Goal: Task Accomplishment & Management: Manage account settings

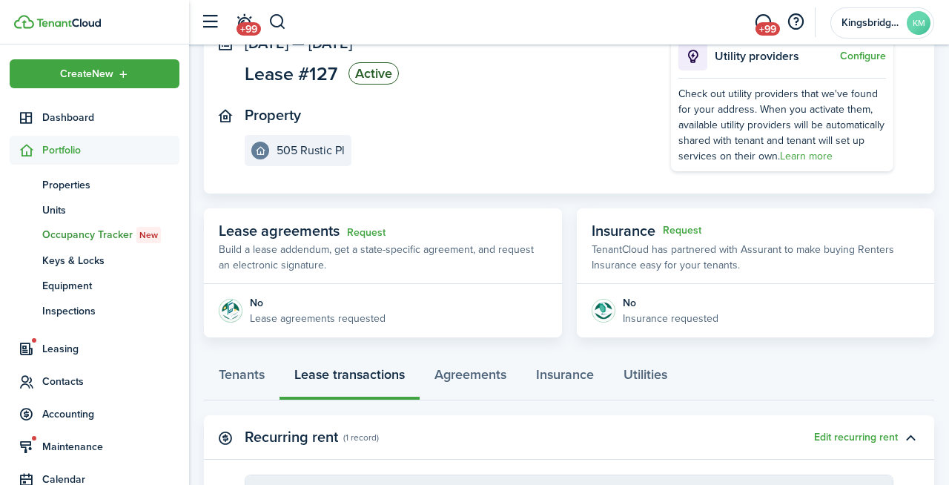
scroll to position [96, 0]
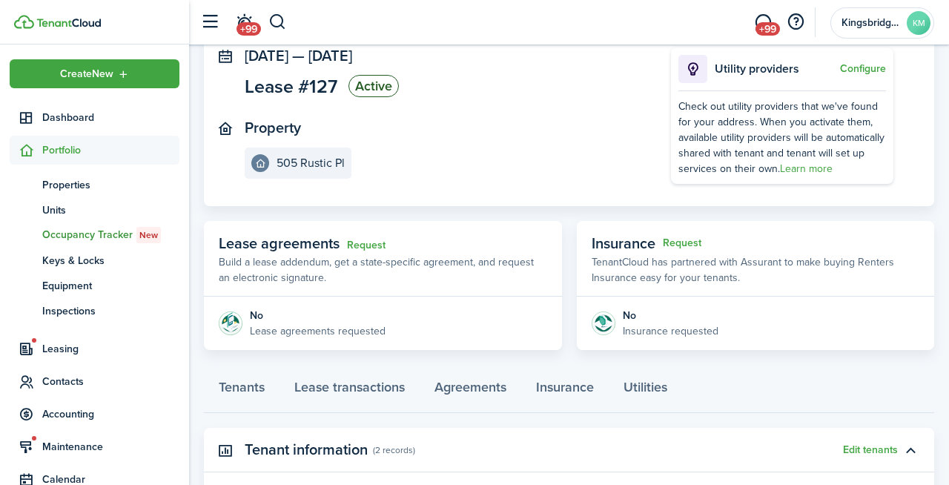
scroll to position [361, 0]
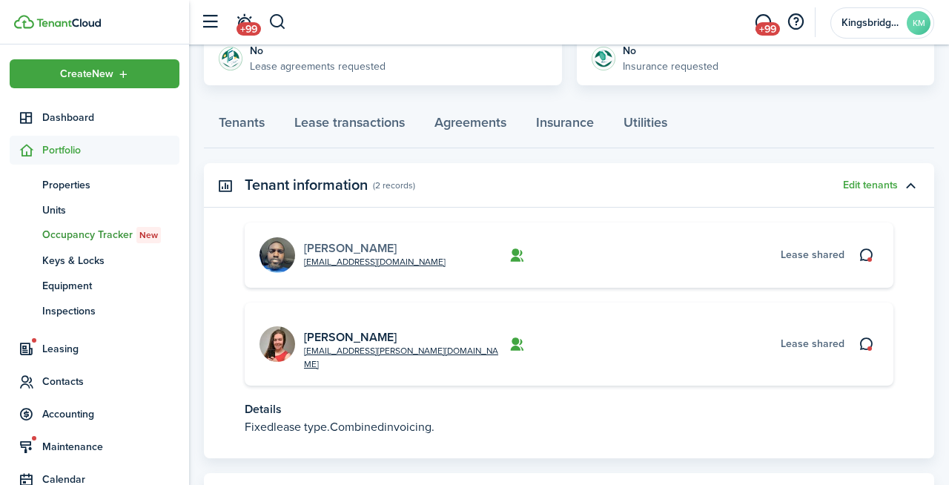
click at [334, 247] on link "[PERSON_NAME]" at bounding box center [350, 247] width 93 height 17
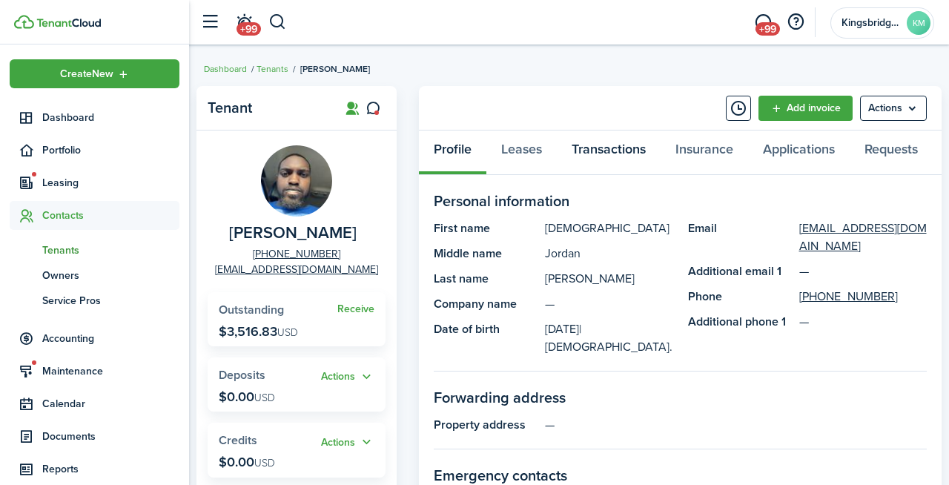
click at [610, 154] on link "Transactions" at bounding box center [609, 152] width 104 height 44
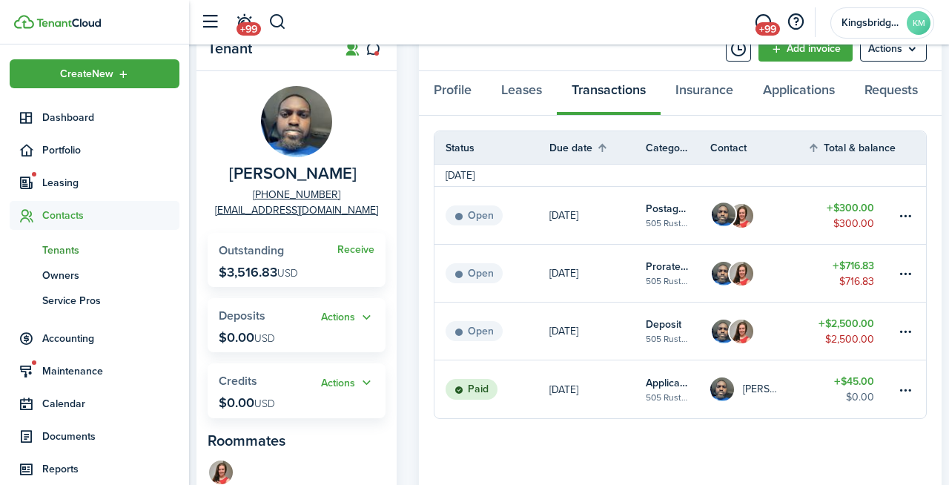
scroll to position [72, 0]
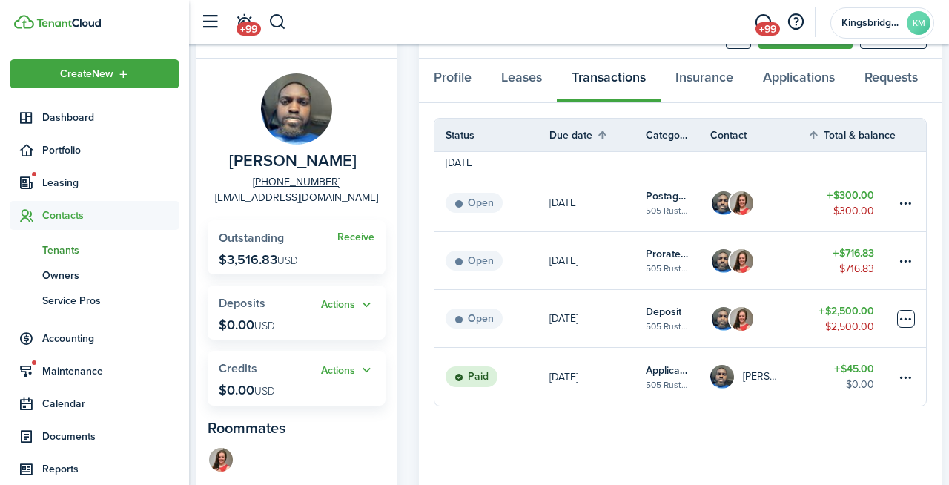
click at [909, 321] on table-menu-btn-icon at bounding box center [906, 319] width 18 height 18
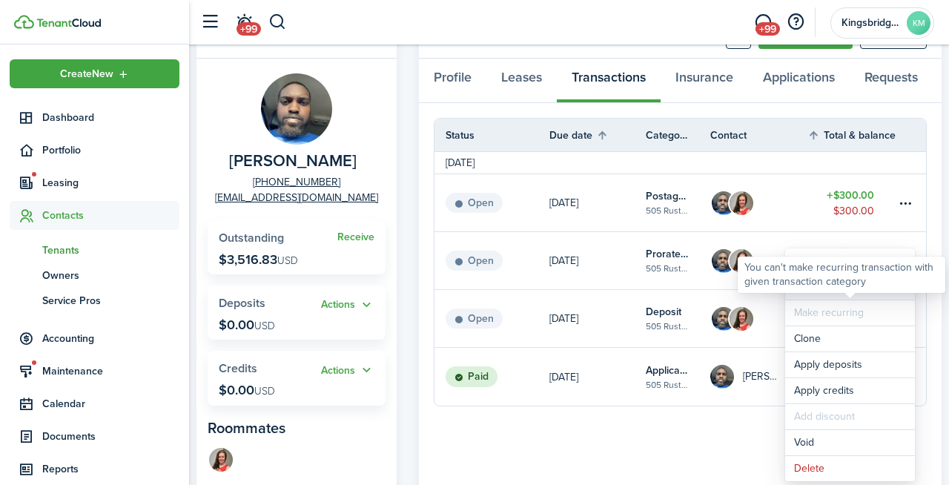
click at [824, 294] on link "Mark as paid" at bounding box center [850, 286] width 130 height 25
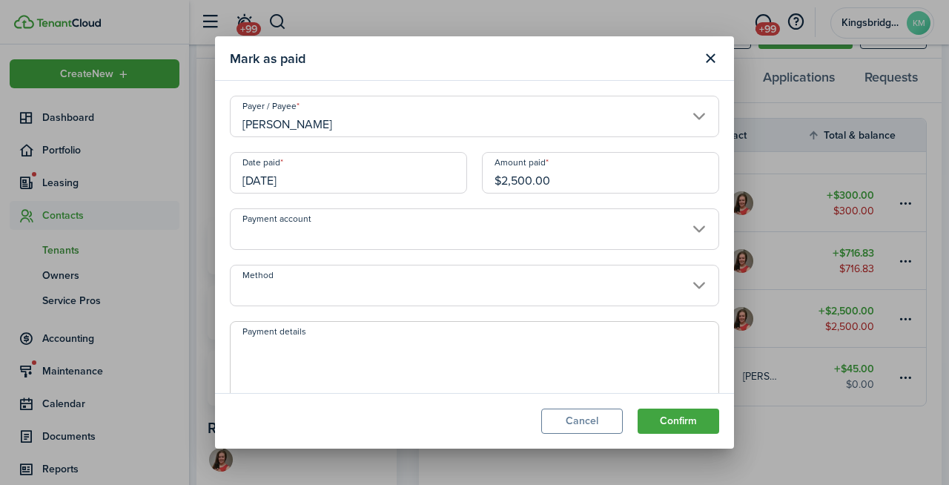
click at [386, 182] on input "[DATE]" at bounding box center [348, 173] width 237 height 42
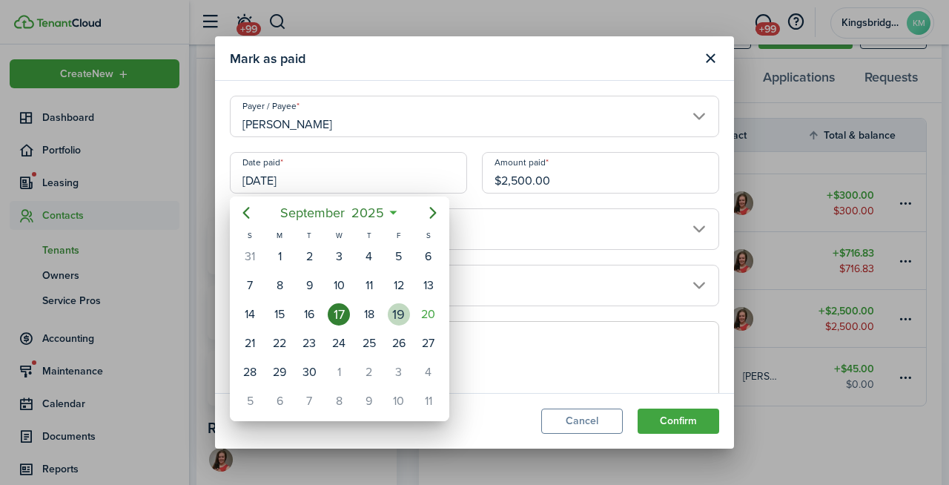
click at [391, 318] on div "19" at bounding box center [399, 314] width 22 height 22
type input "[DATE]"
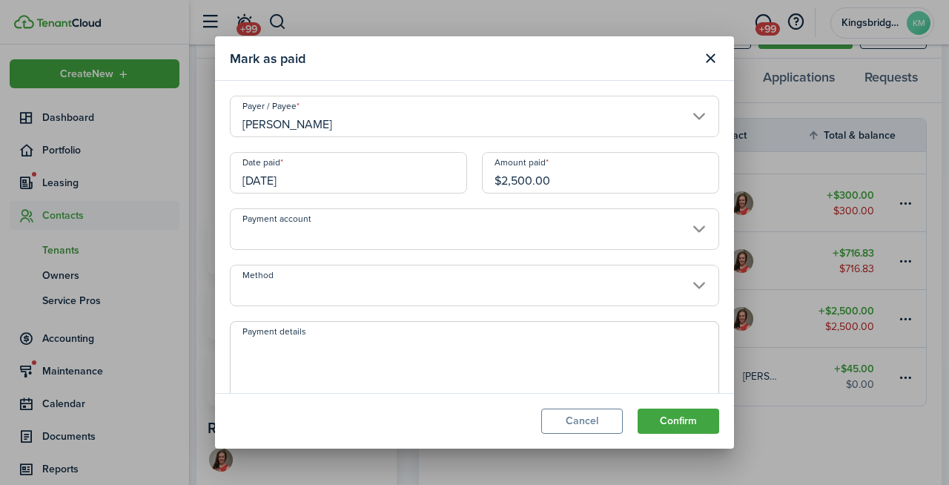
click at [535, 243] on input "Payment account" at bounding box center [474, 229] width 489 height 42
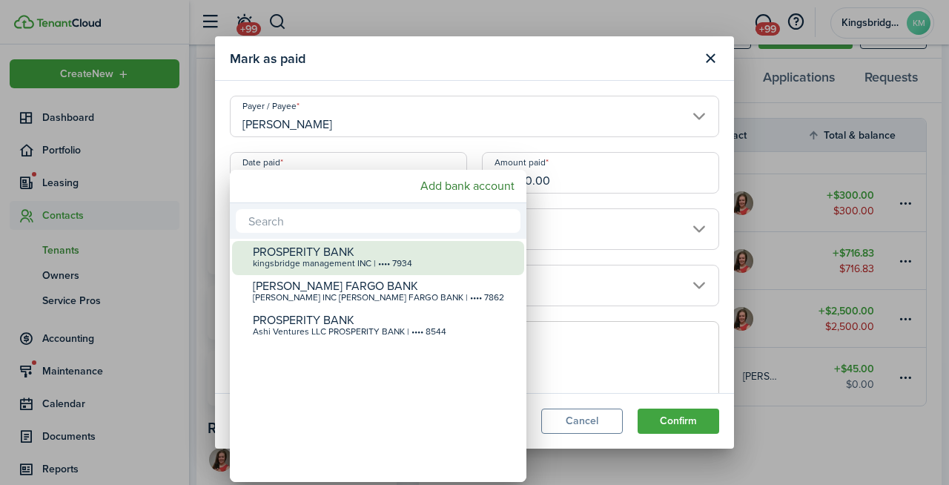
click at [466, 269] on div "PROSPERITY BANK kingsbridge management INC | •••• 7934" at bounding box center [384, 257] width 262 height 33
type input "•••• •••• •••• 7934"
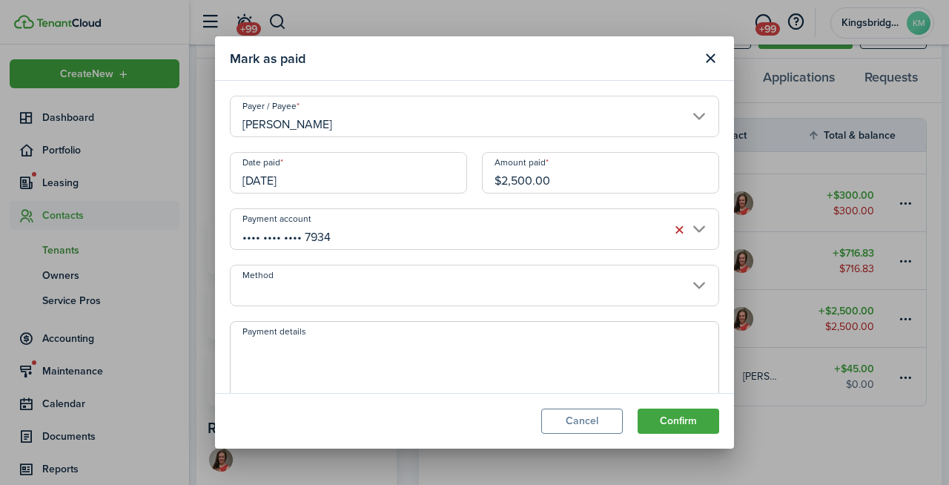
click at [408, 284] on input "Method" at bounding box center [474, 286] width 489 height 42
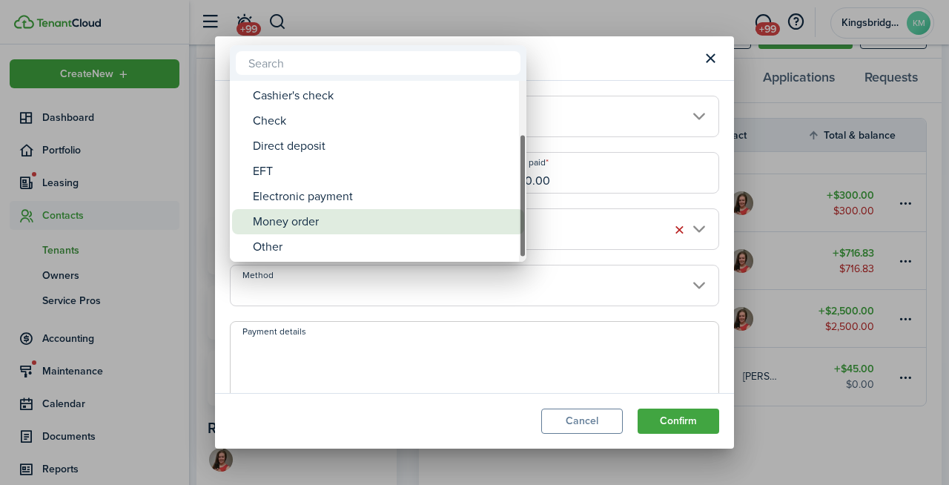
click at [417, 225] on div "Money order" at bounding box center [384, 221] width 262 height 25
type input "Money order"
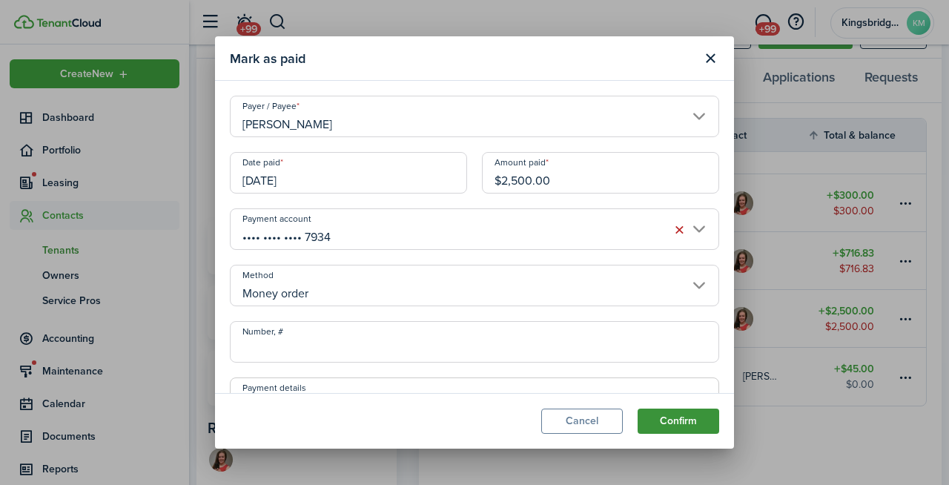
click at [673, 423] on button "Confirm" at bounding box center [679, 421] width 82 height 25
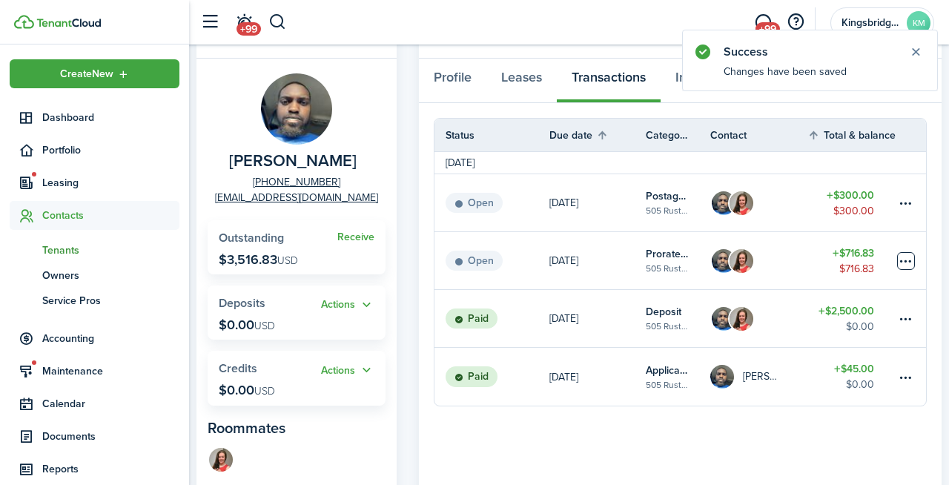
click at [908, 265] on table-menu-btn-icon at bounding box center [906, 261] width 18 height 18
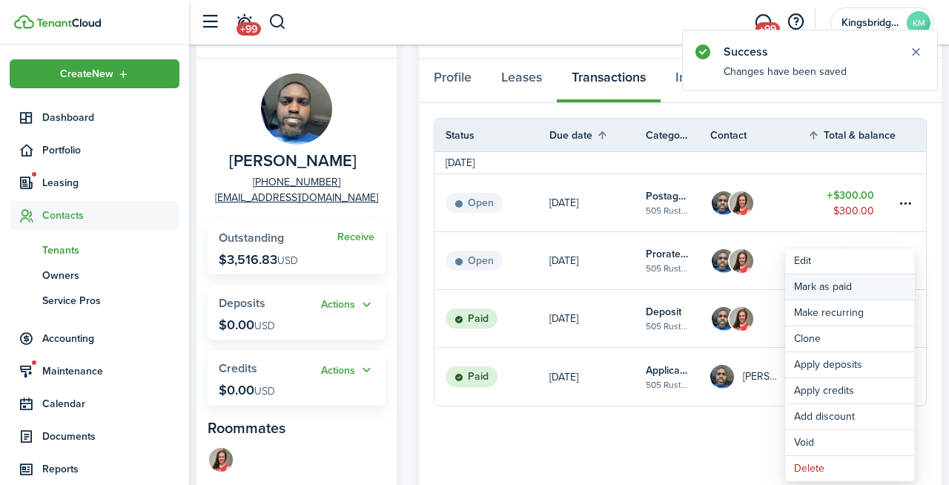
click at [847, 289] on link "Mark as paid" at bounding box center [850, 286] width 130 height 25
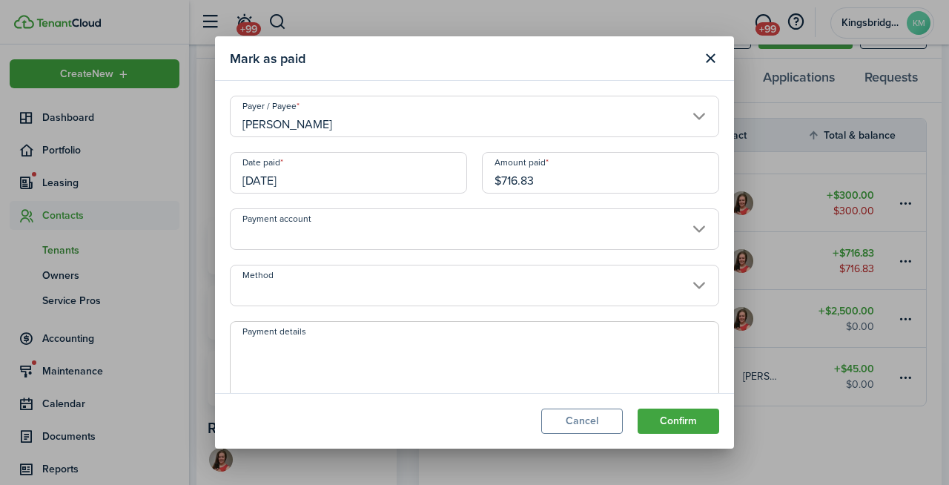
click at [375, 224] on input "Payment account" at bounding box center [474, 229] width 489 height 42
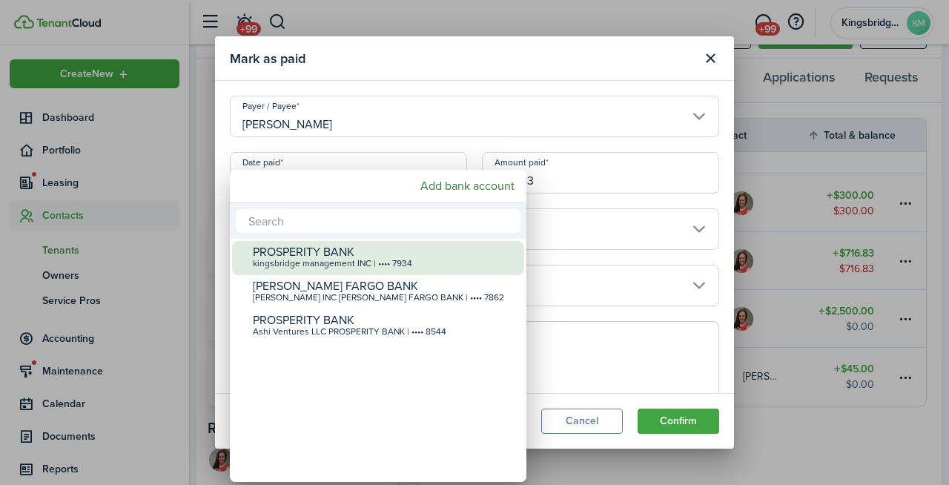
click at [388, 260] on div "kingsbridge management INC | •••• 7934" at bounding box center [384, 264] width 262 height 10
type input "•••• •••• •••• 7934"
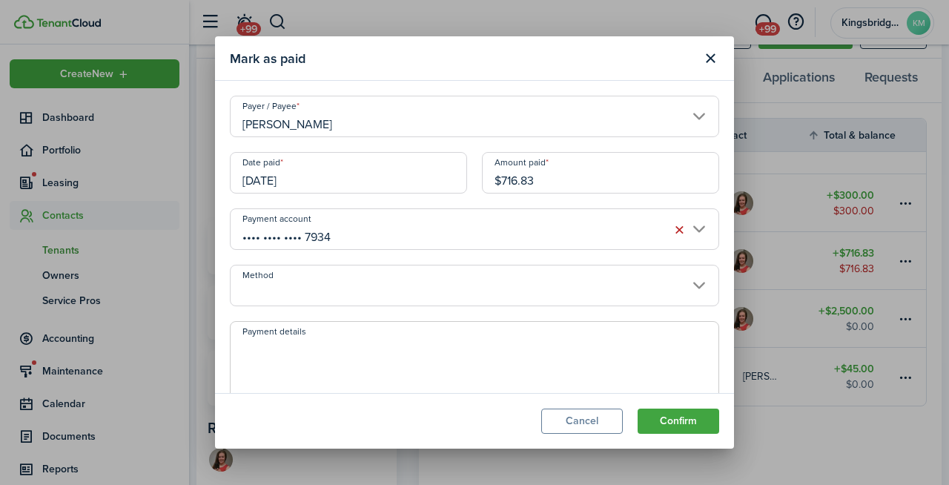
click at [432, 285] on input "Method" at bounding box center [474, 286] width 489 height 42
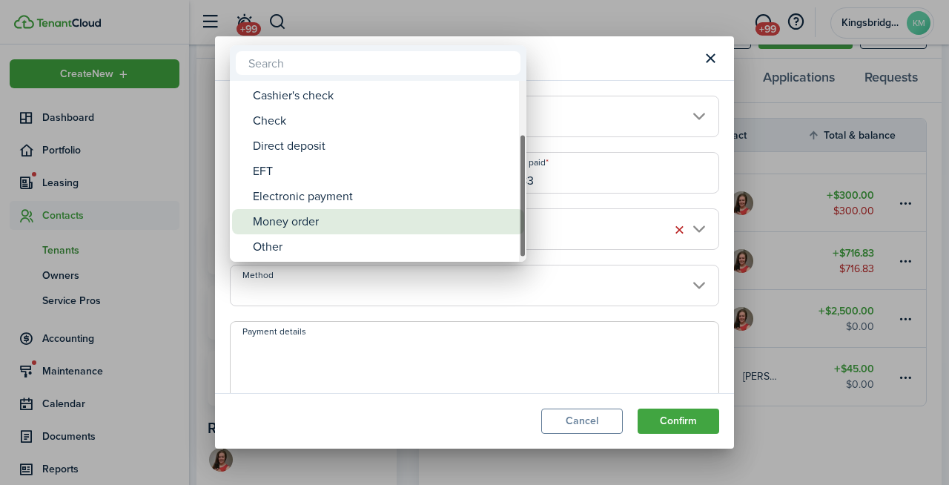
click at [377, 214] on div "Money order" at bounding box center [384, 221] width 262 height 25
type input "Money order"
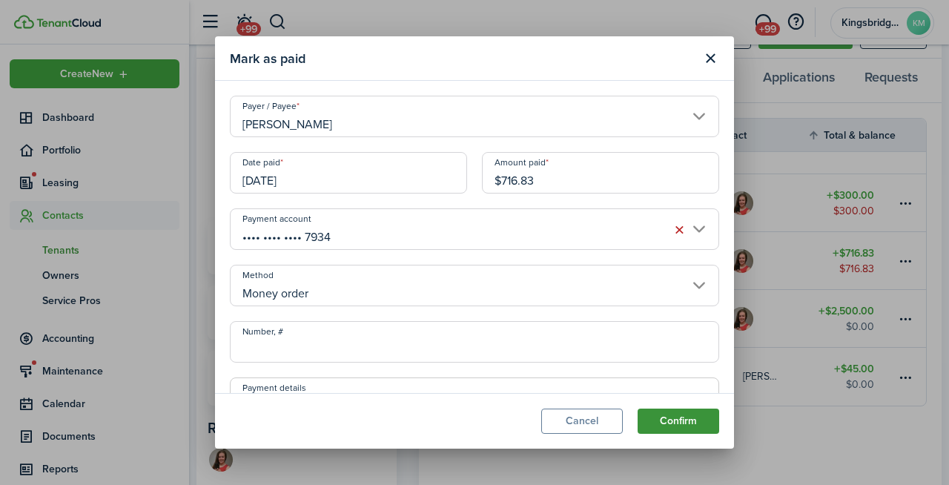
click at [675, 419] on button "Confirm" at bounding box center [679, 421] width 82 height 25
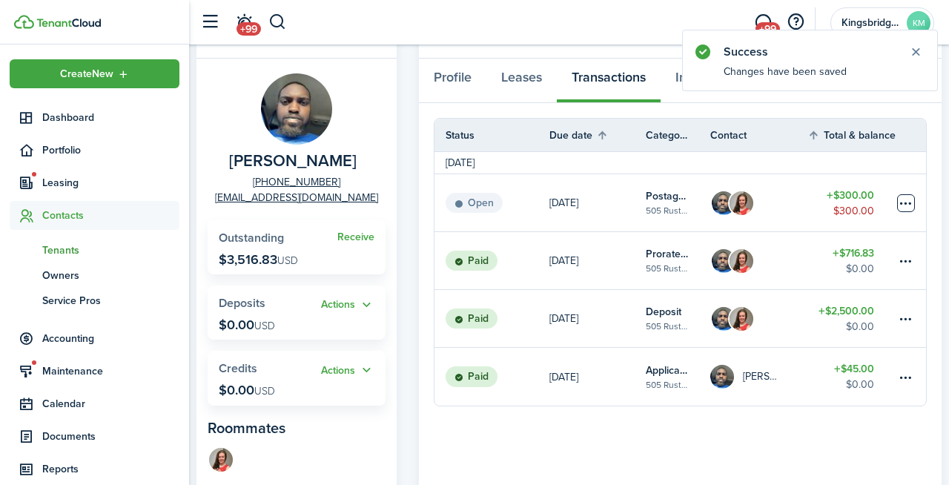
click at [908, 202] on table-menu-btn-icon at bounding box center [906, 203] width 18 height 18
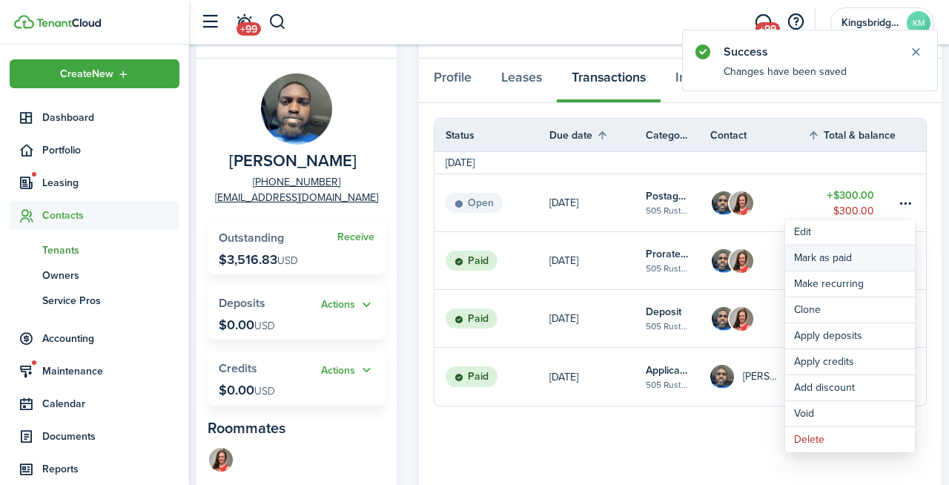
click at [817, 254] on link "Mark as paid" at bounding box center [850, 257] width 130 height 25
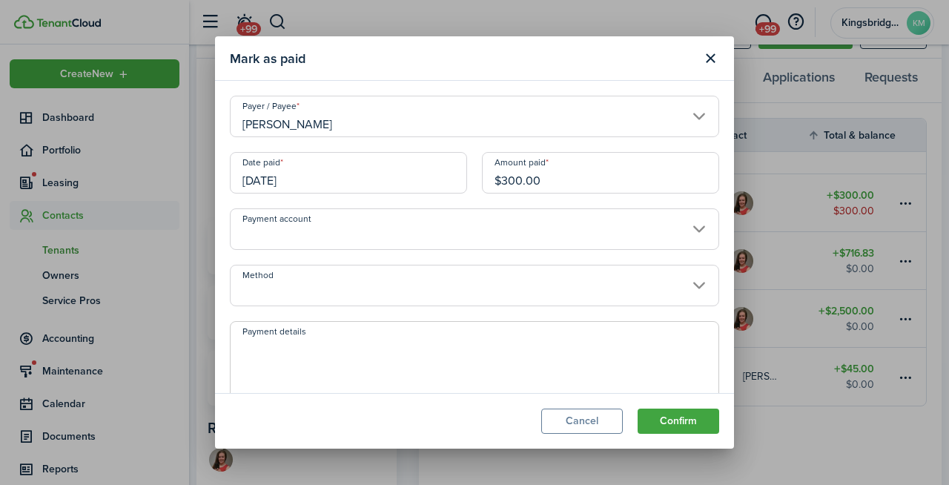
click at [445, 237] on input "Payment account" at bounding box center [474, 229] width 489 height 42
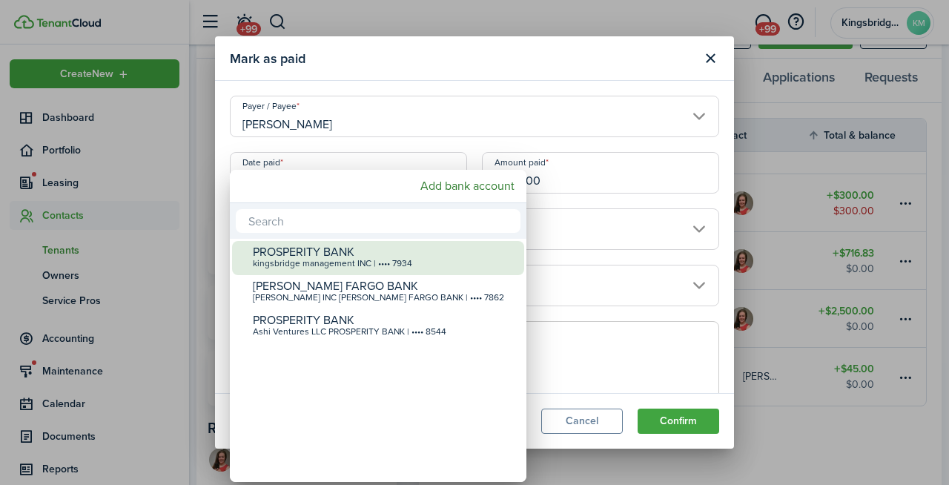
click at [413, 264] on div "kingsbridge management INC | •••• 7934" at bounding box center [384, 264] width 262 height 10
type input "•••• •••• •••• 7934"
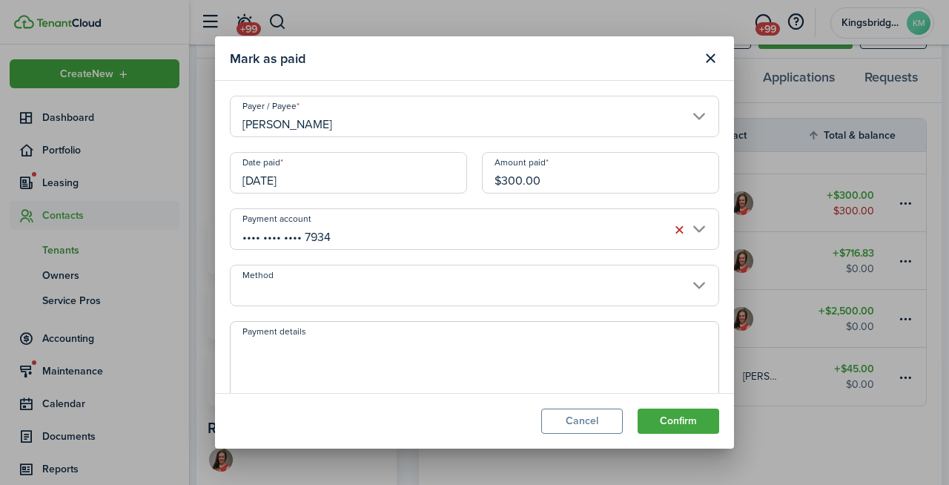
click at [474, 289] on input "Method" at bounding box center [474, 286] width 489 height 42
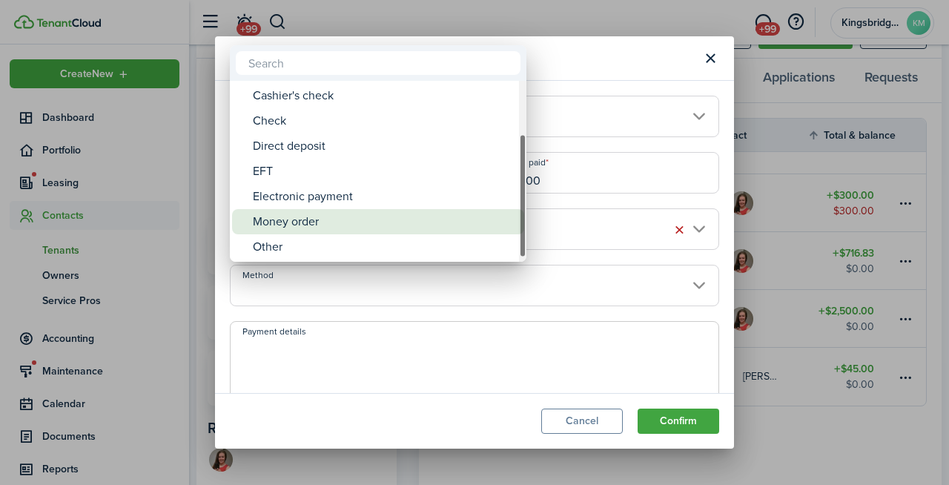
click at [396, 209] on div "Money order" at bounding box center [384, 221] width 262 height 25
type input "Money order"
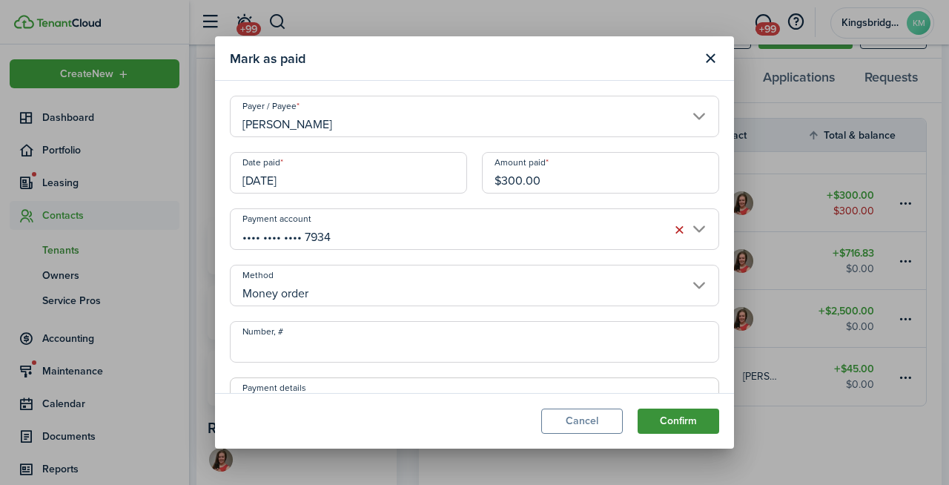
click at [670, 421] on button "Confirm" at bounding box center [679, 421] width 82 height 25
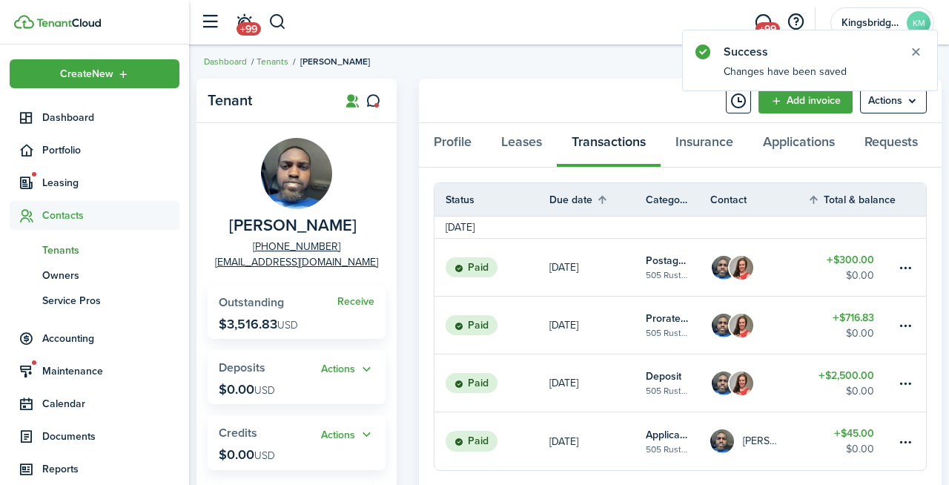
scroll to position [0, 0]
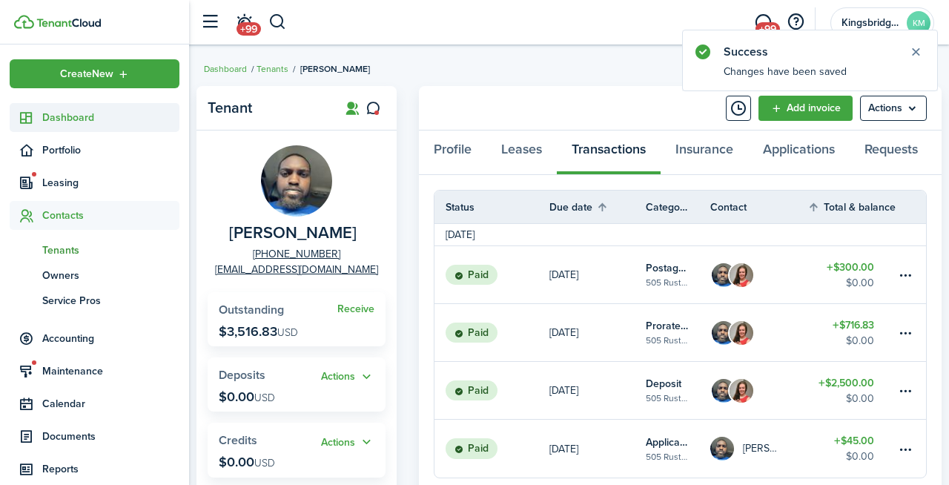
click at [59, 114] on span "Dashboard" at bounding box center [110, 118] width 137 height 16
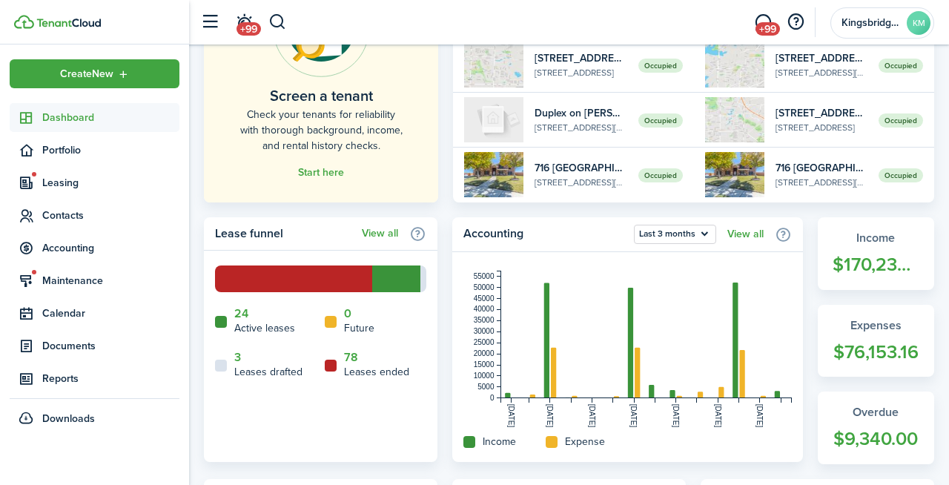
scroll to position [195, 0]
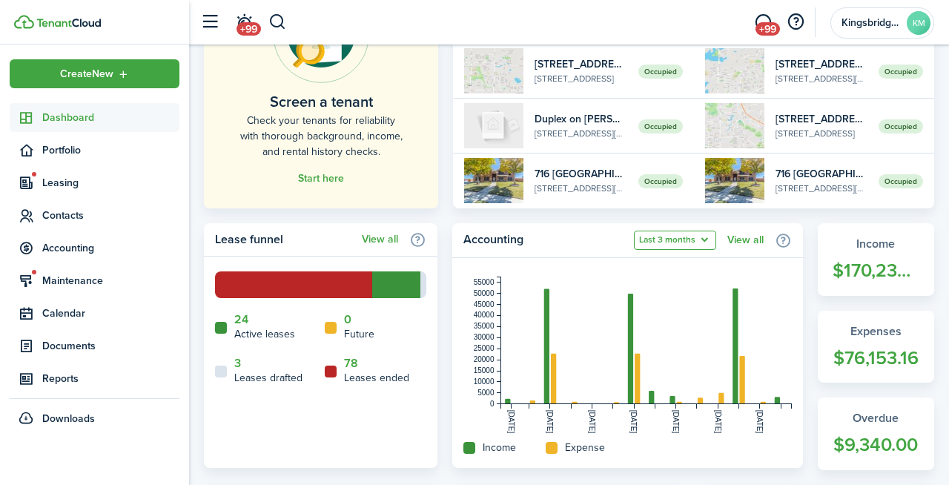
click at [675, 243] on button "Last 3 months" at bounding box center [675, 240] width 82 height 19
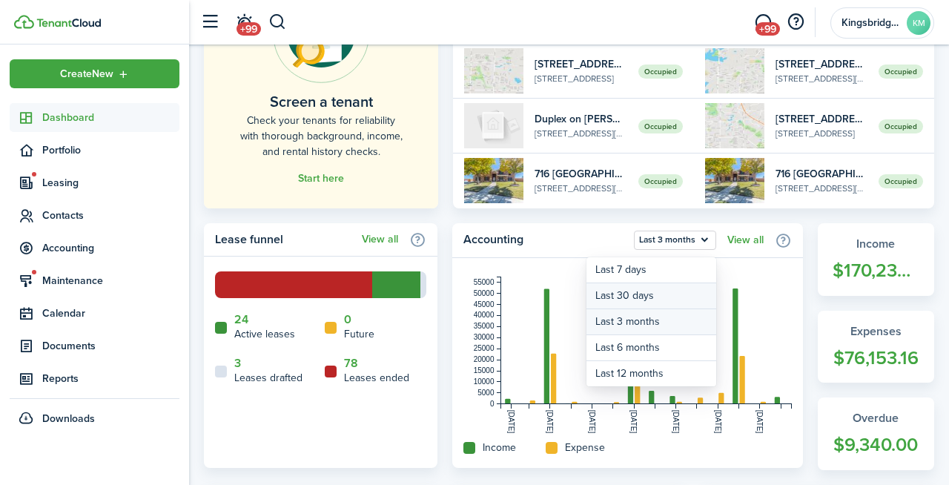
click at [647, 291] on button "Last 30 days" at bounding box center [651, 296] width 130 height 26
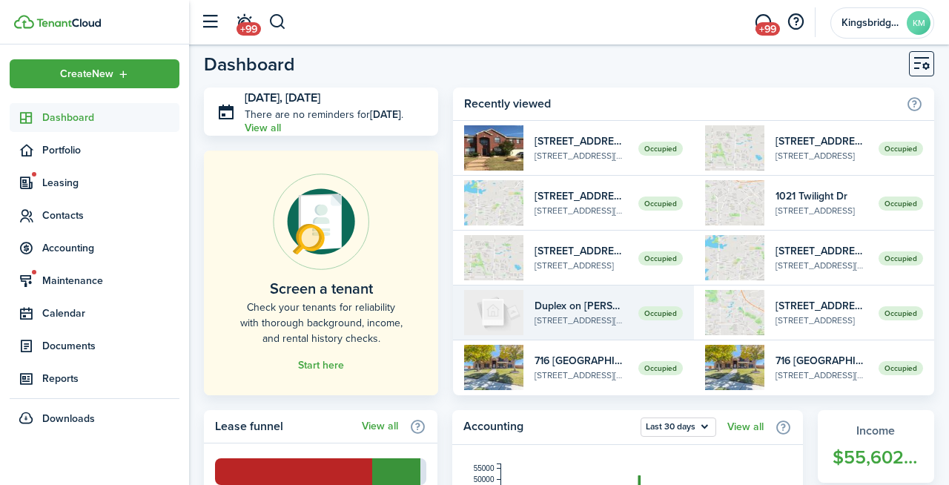
scroll to position [0, 0]
